Goal: Task Accomplishment & Management: Manage account settings

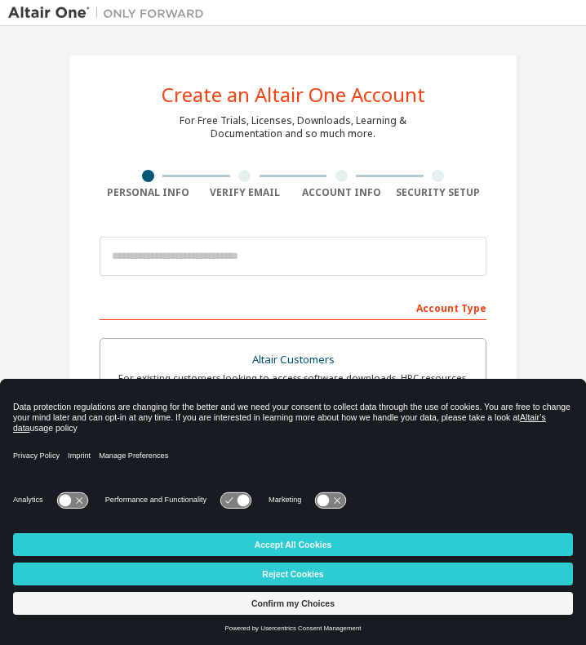
scroll to position [245, 0]
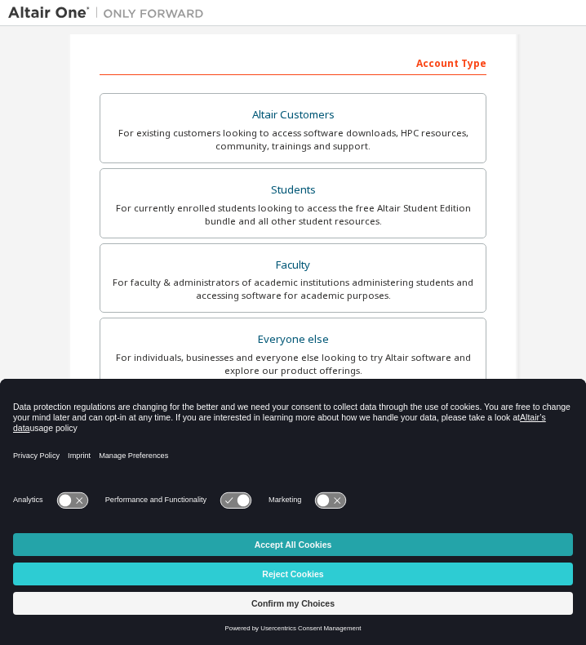
click at [322, 547] on button "Accept All Cookies" at bounding box center [293, 544] width 560 height 23
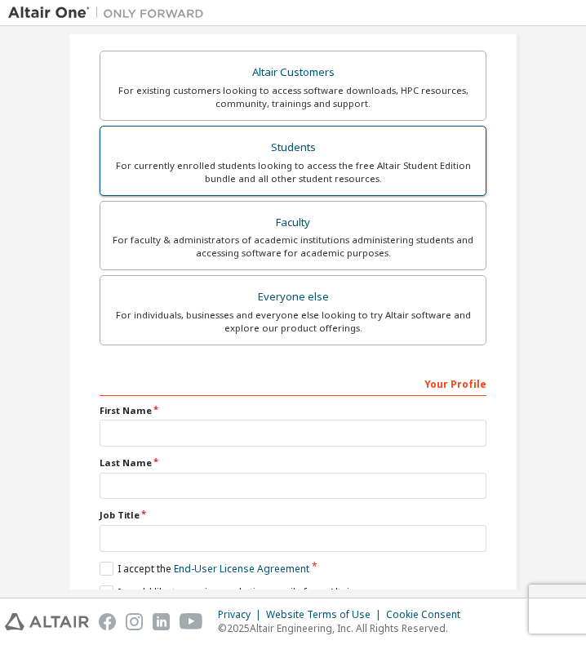
scroll to position [194, 0]
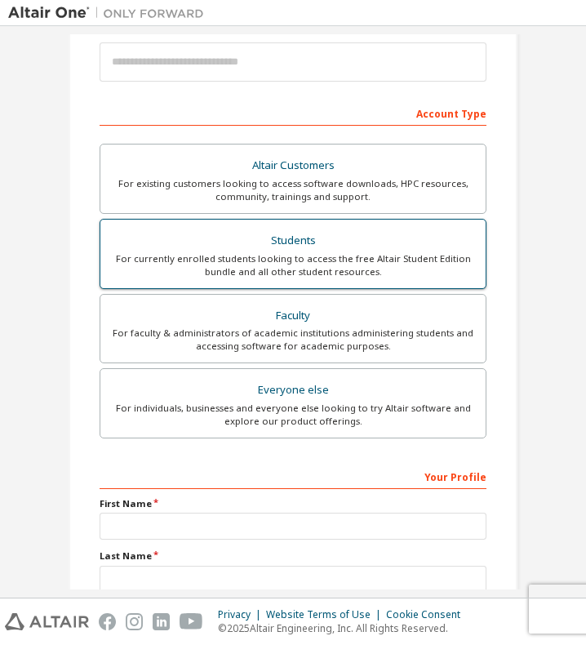
click at [361, 260] on div "For currently enrolled students looking to access the free Altair Student Editi…" at bounding box center [293, 265] width 366 height 26
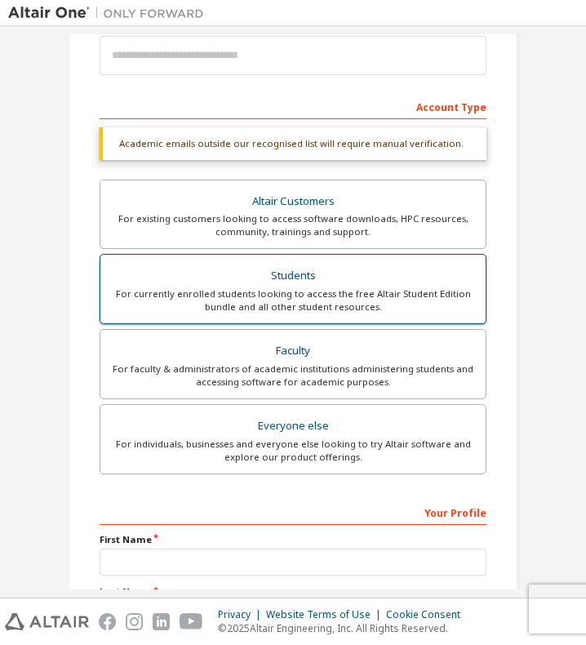
scroll to position [399, 0]
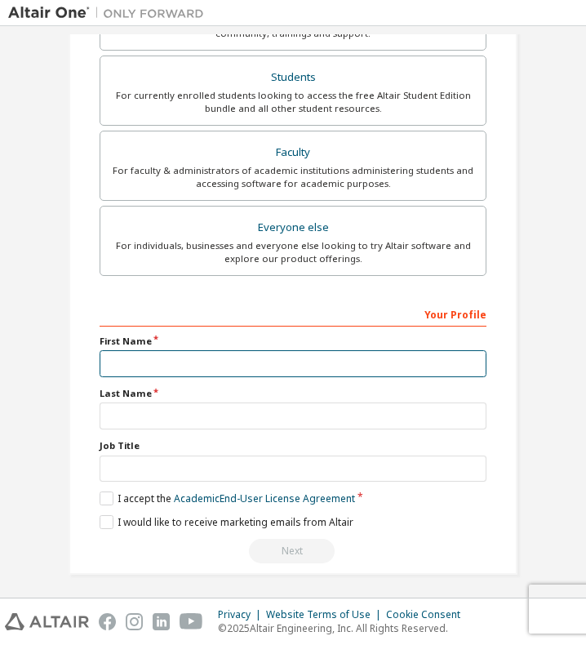
click at [346, 368] on input "text" at bounding box center [293, 363] width 387 height 27
type input "********"
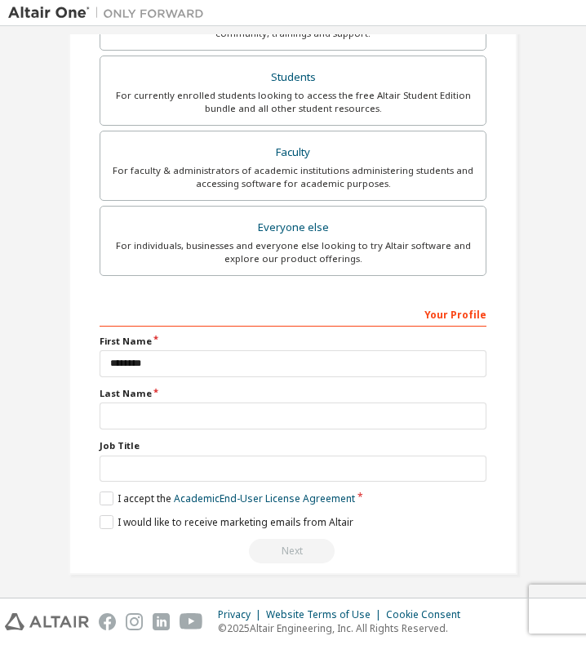
type input "*****"
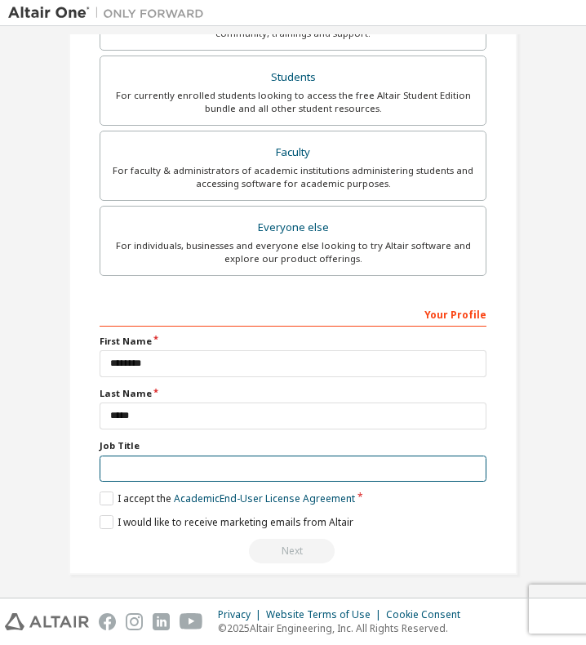
click at [191, 468] on input "text" at bounding box center [293, 468] width 387 height 27
type input "*******"
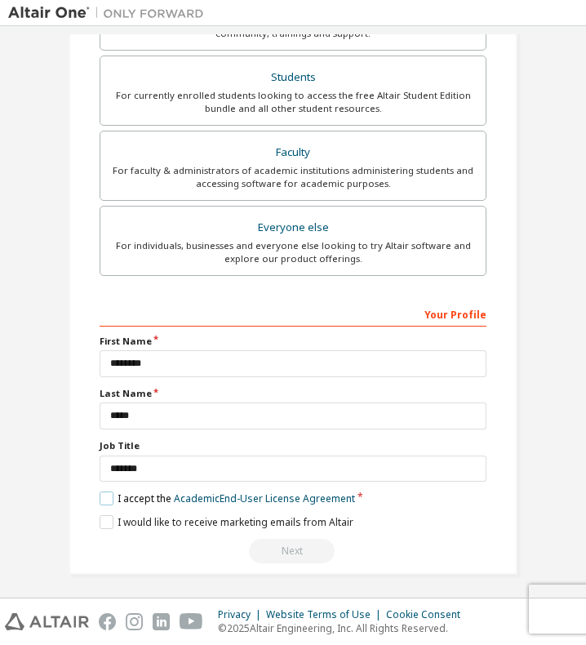
click at [106, 497] on label "I accept the Academic End-User License Agreement" at bounding box center [227, 498] width 255 height 14
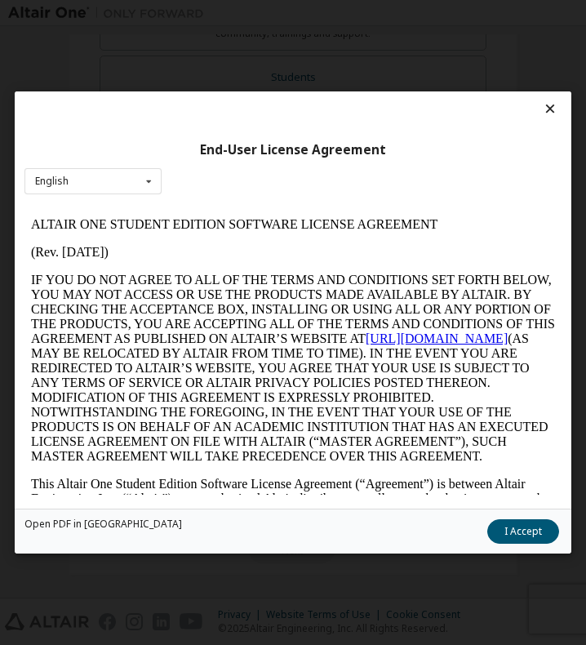
scroll to position [245, 0]
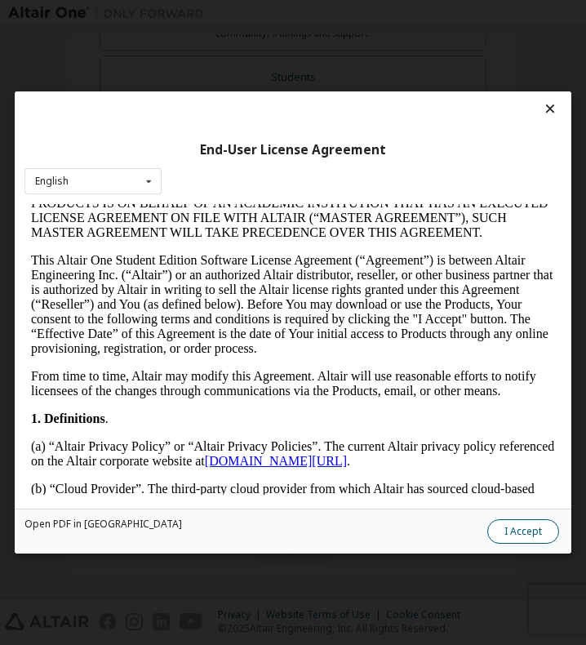
click at [522, 530] on button "I Accept" at bounding box center [523, 531] width 72 height 24
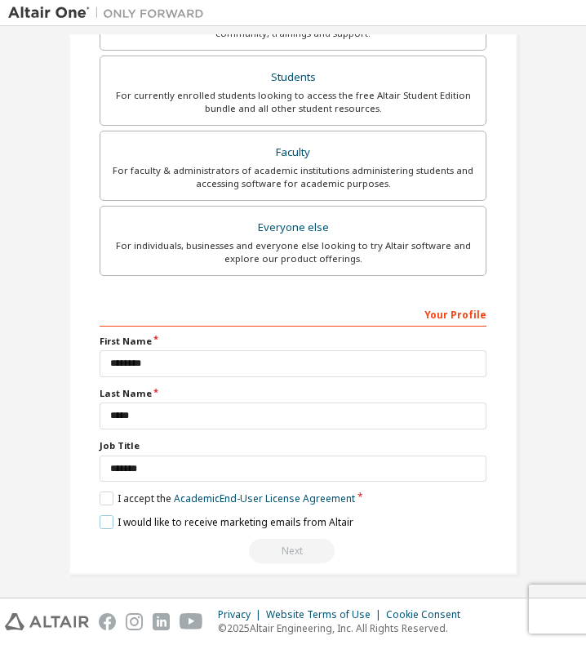
click at [101, 515] on label "I would like to receive marketing emails from Altair" at bounding box center [227, 522] width 254 height 14
click at [104, 515] on label "I would like to receive marketing emails from Altair" at bounding box center [227, 522] width 254 height 14
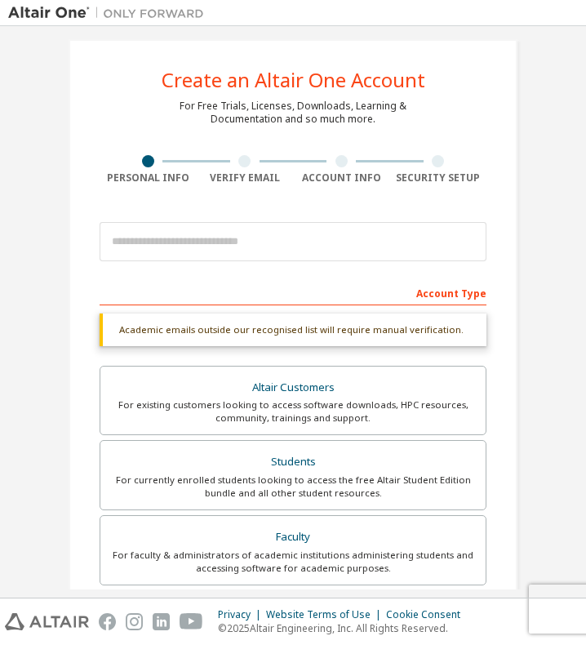
scroll to position [0, 0]
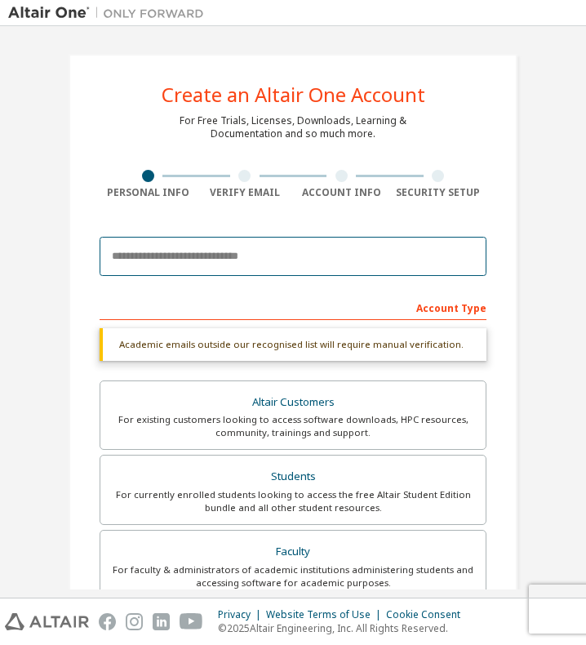
click at [289, 258] on input "email" at bounding box center [293, 256] width 387 height 39
type input "**********"
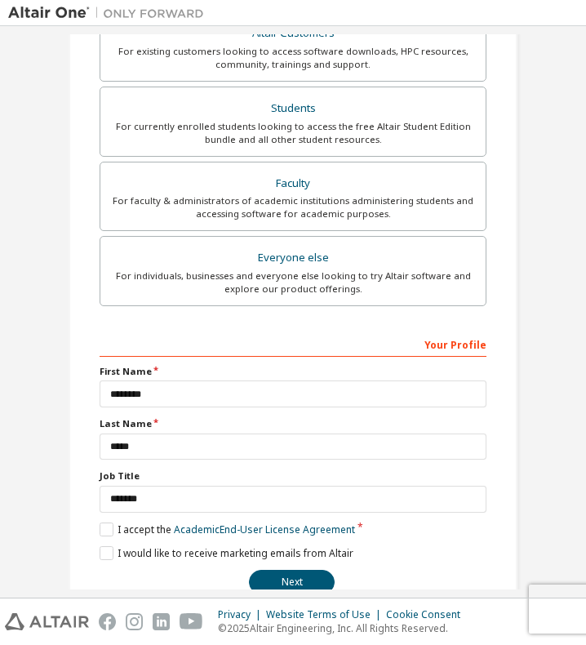
scroll to position [357, 0]
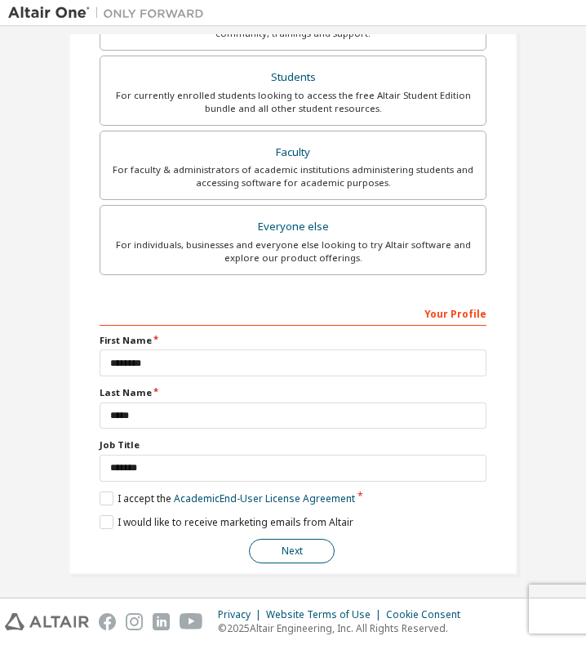
click at [295, 546] on button "Next" at bounding box center [292, 551] width 86 height 24
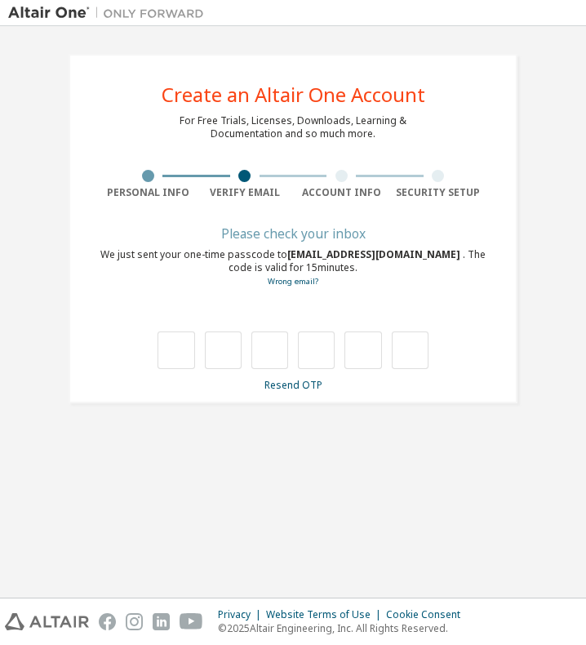
type input "*"
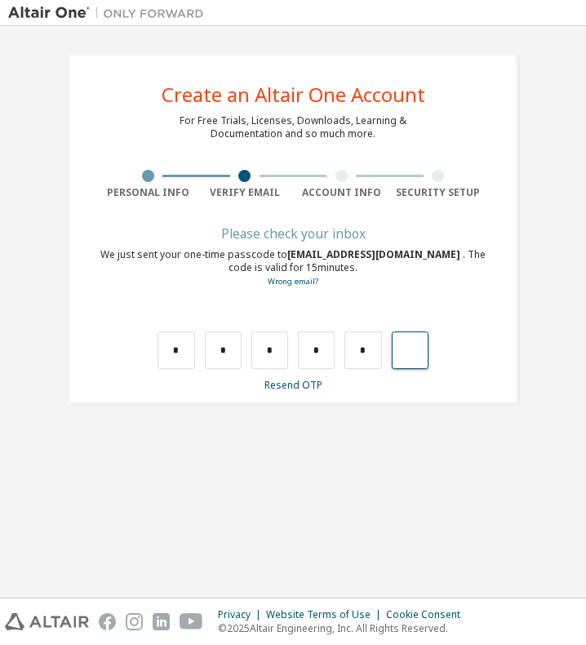
type input "*"
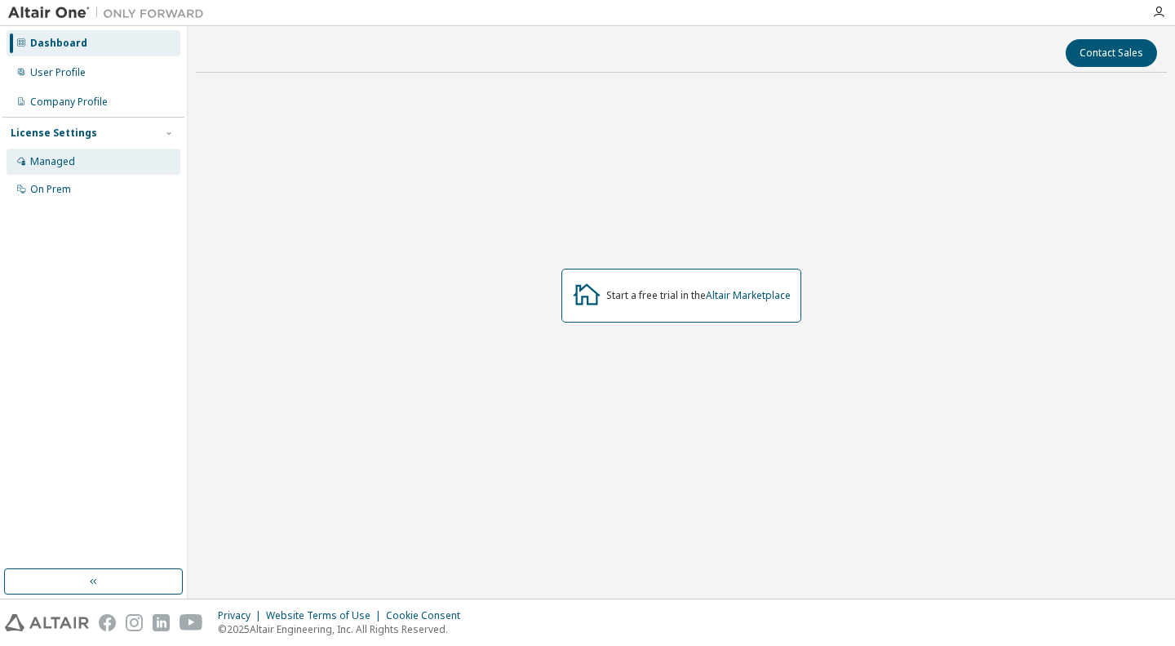
click at [73, 164] on div "Managed" at bounding box center [94, 162] width 174 height 26
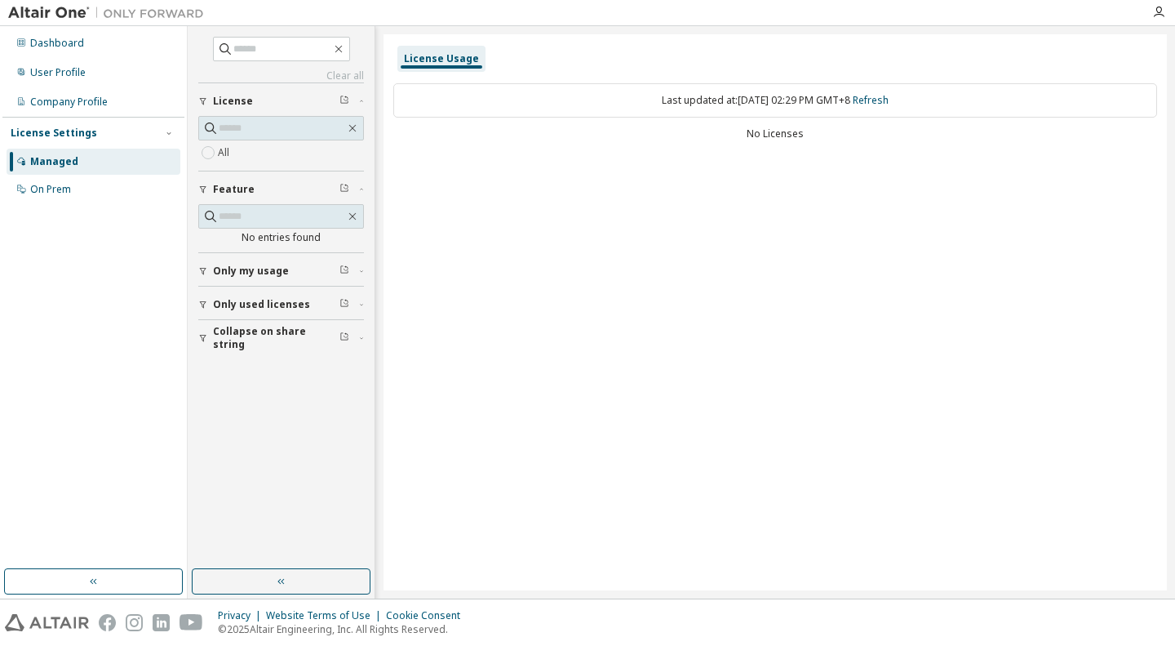
click at [445, 60] on div "License Usage" at bounding box center [441, 58] width 75 height 13
click at [119, 189] on div "On Prem" at bounding box center [94, 189] width 174 height 26
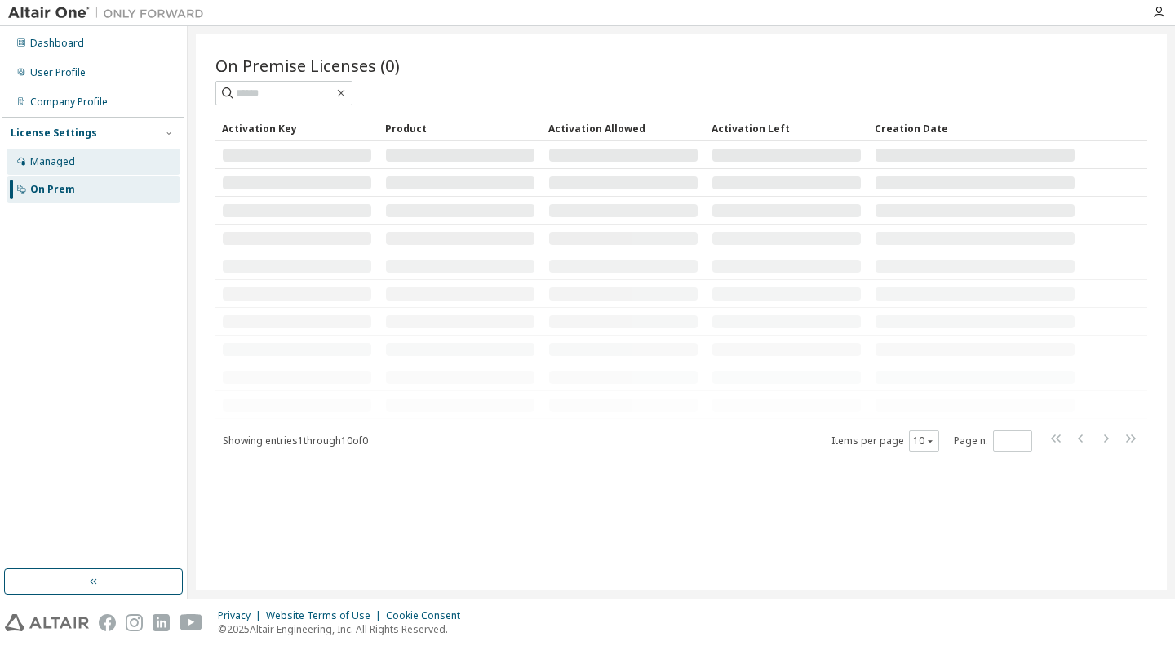
click at [121, 166] on div "Managed" at bounding box center [94, 162] width 174 height 26
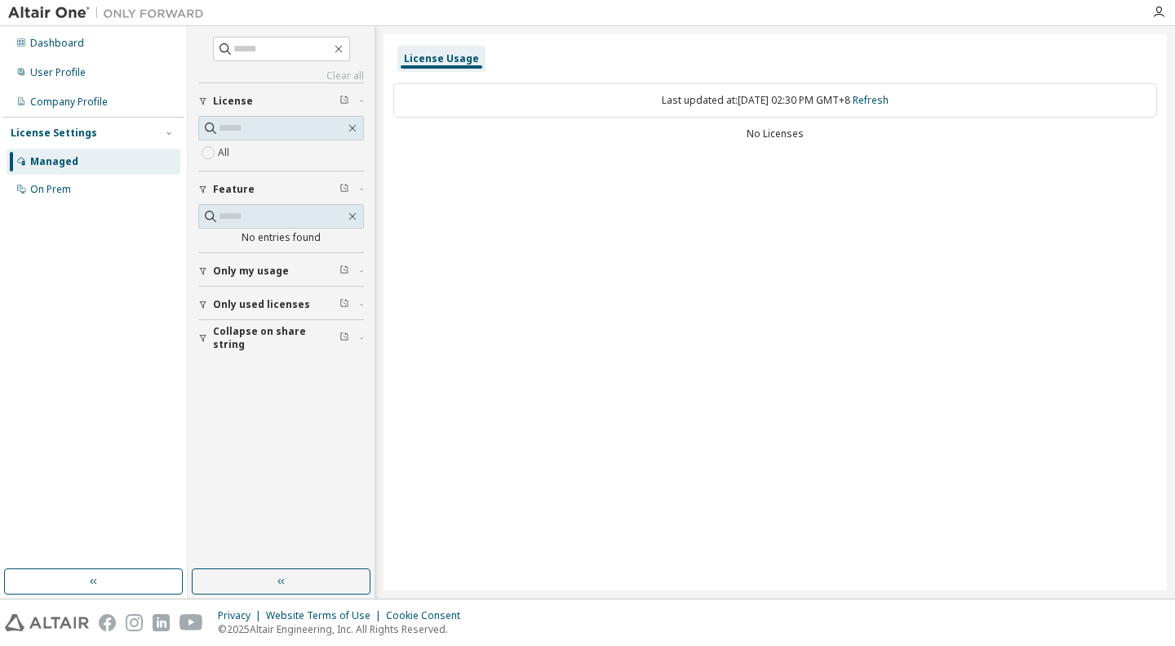
click at [269, 305] on span "Only used licenses" at bounding box center [261, 304] width 97 height 13
click at [285, 295] on button "Only used licenses" at bounding box center [281, 304] width 166 height 36
click at [71, 69] on div "User Profile" at bounding box center [57, 72] width 55 height 13
